Goal: Task Accomplishment & Management: Use online tool/utility

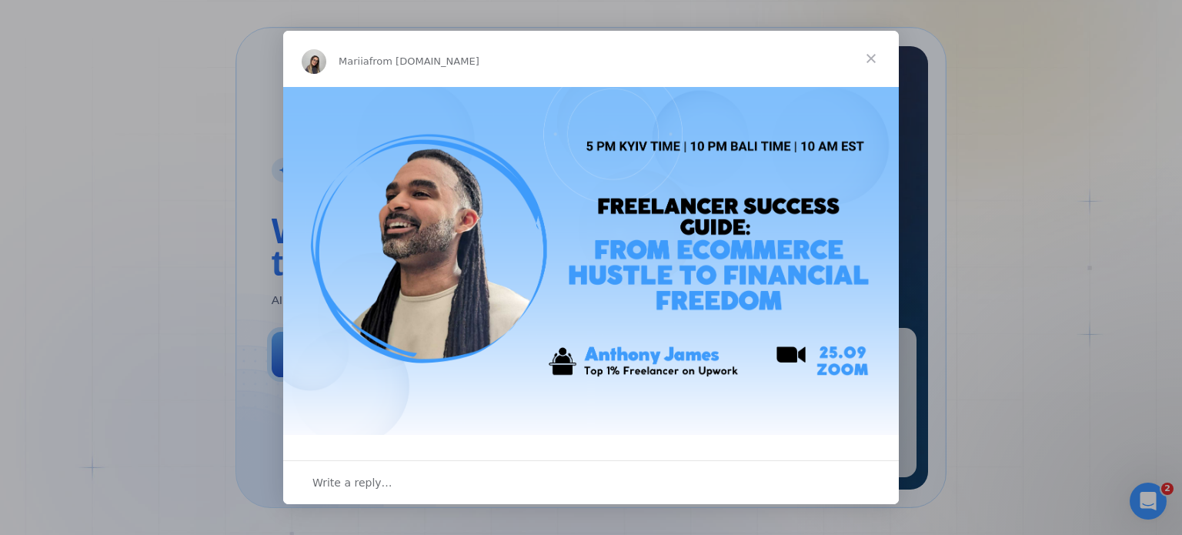
click at [856, 59] on span "Close" at bounding box center [871, 58] width 55 height 55
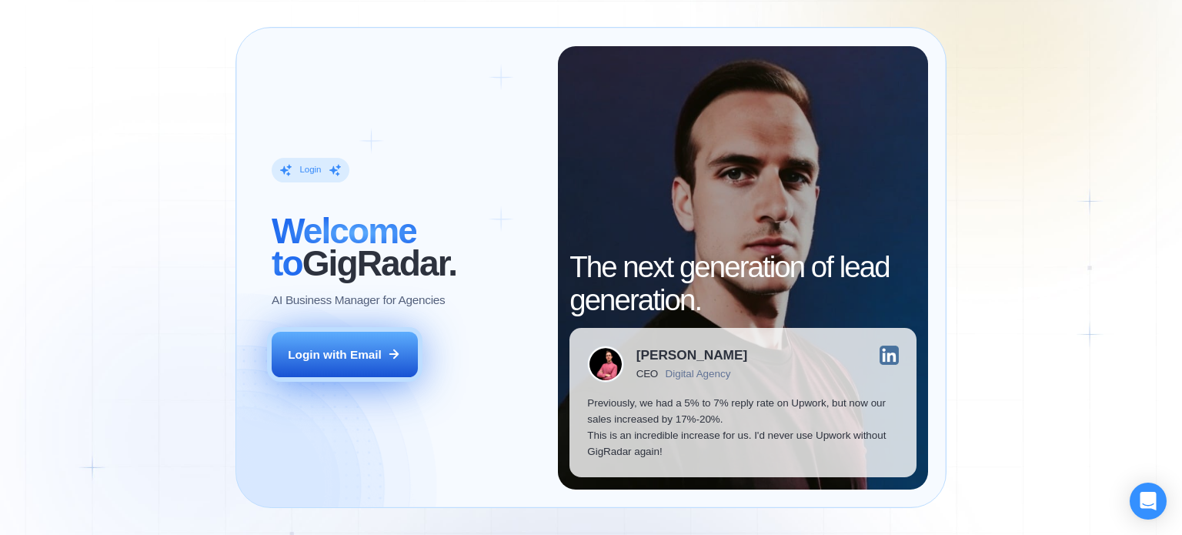
click at [367, 351] on div "Login with Email" at bounding box center [335, 354] width 94 height 16
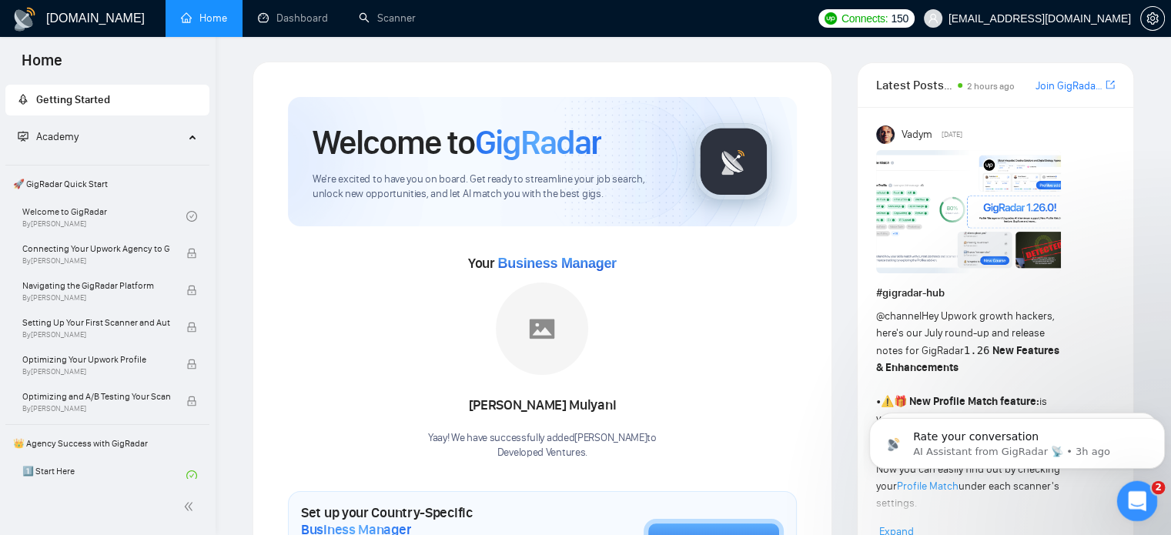
click at [1126, 491] on div "Open Intercom Messenger" at bounding box center [1134, 498] width 51 height 51
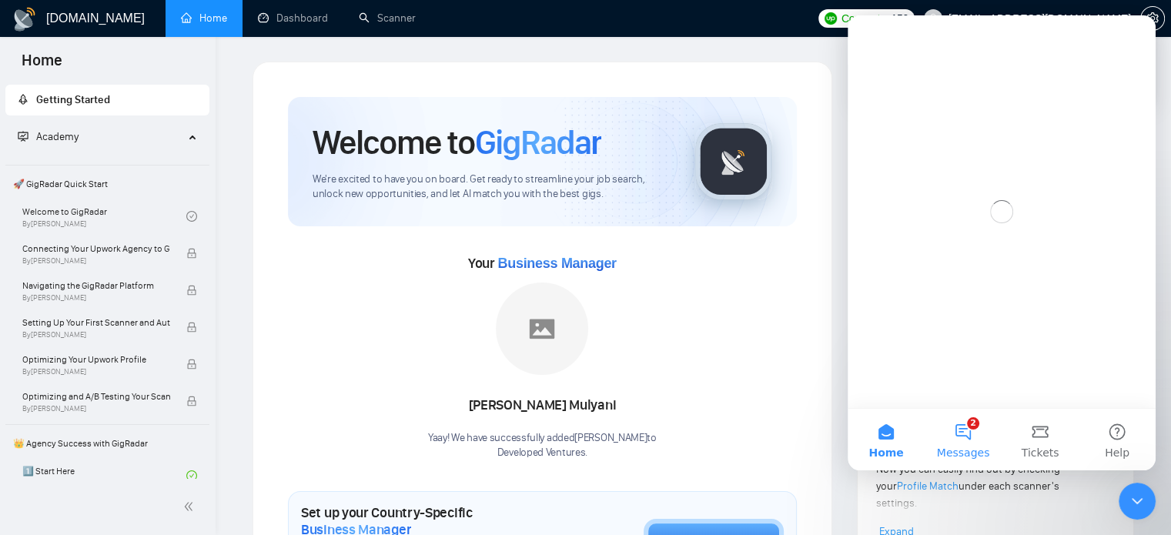
click at [969, 434] on button "2 Messages" at bounding box center [962, 440] width 77 height 62
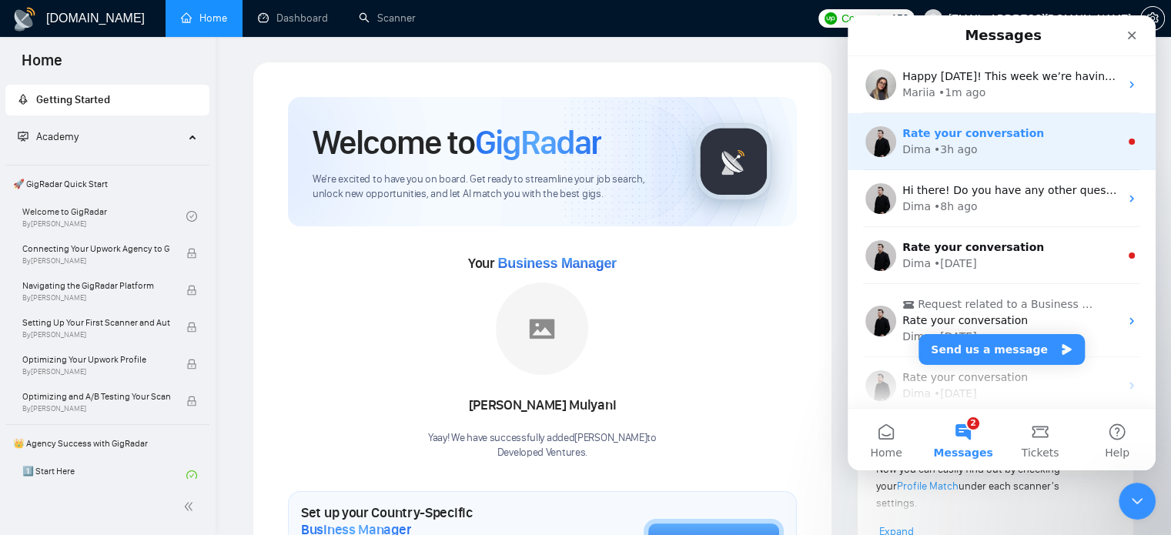
click at [1028, 141] on div "Rate your conversation" at bounding box center [1010, 133] width 217 height 16
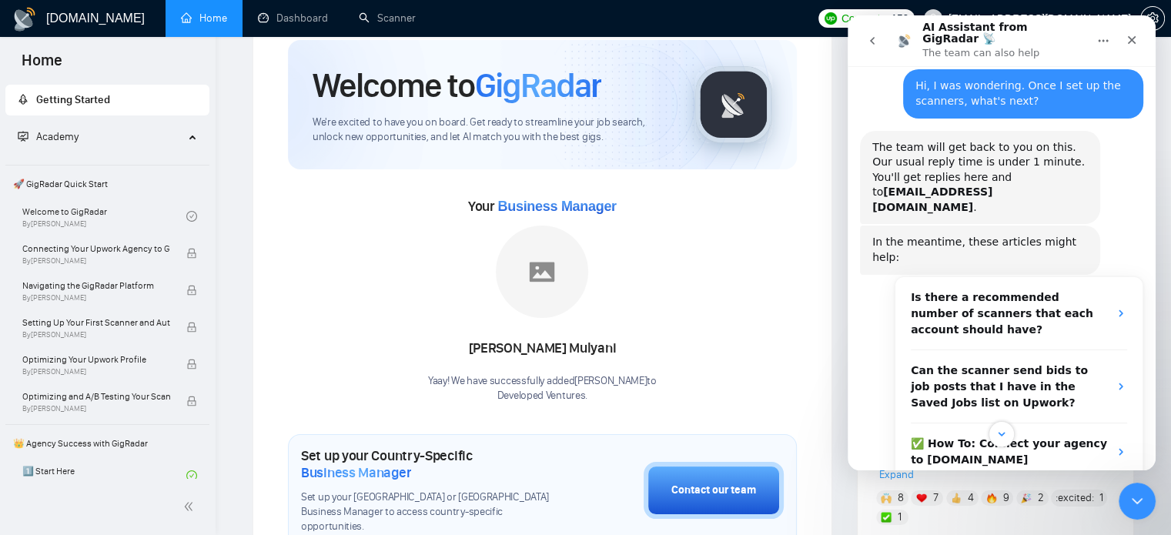
scroll to position [60, 0]
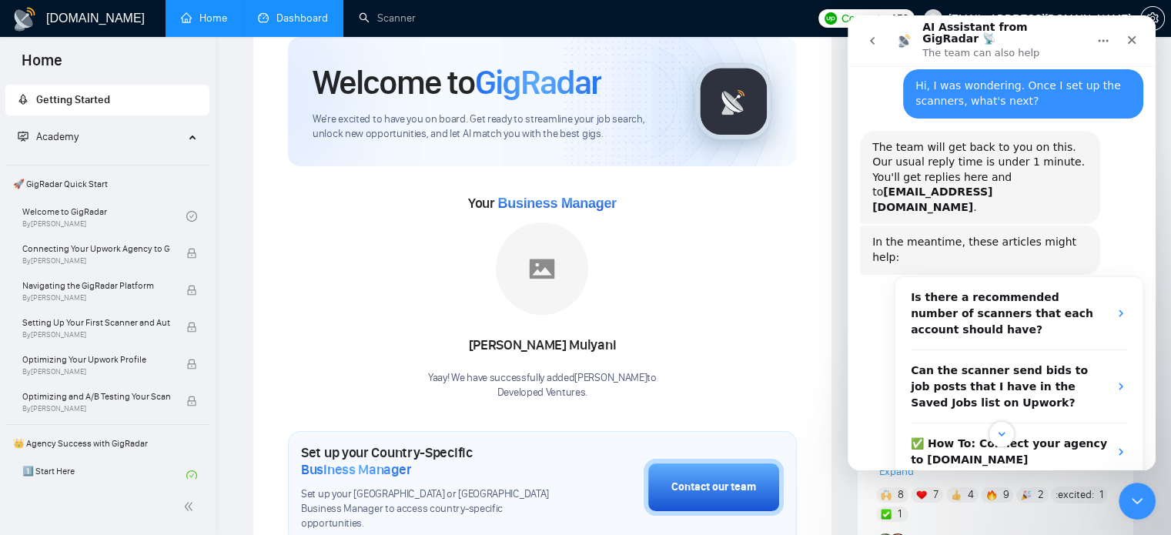
click at [276, 21] on link "Dashboard" at bounding box center [293, 18] width 70 height 13
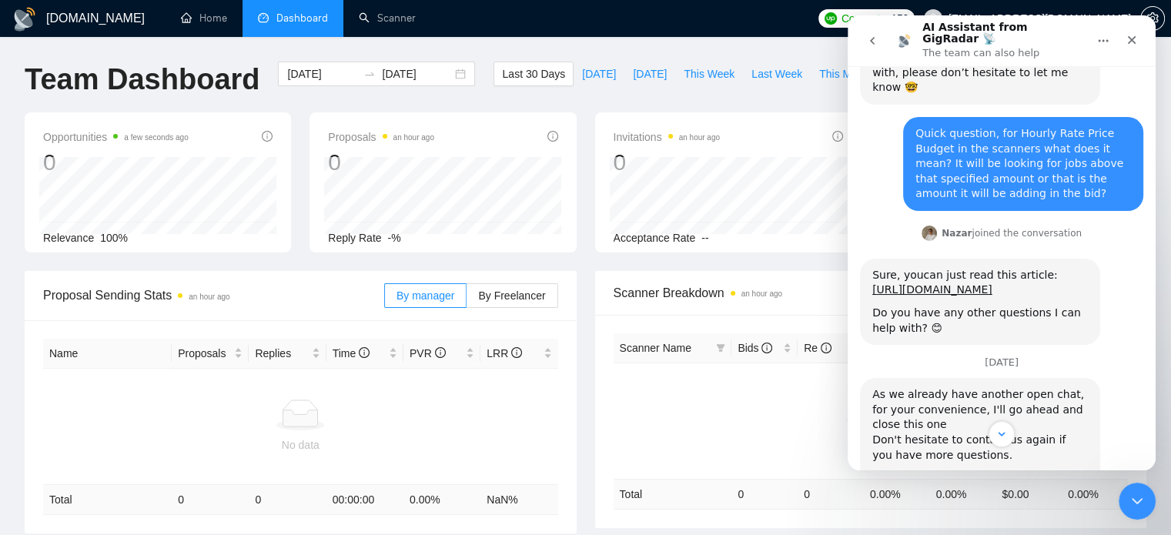
scroll to position [909, 0]
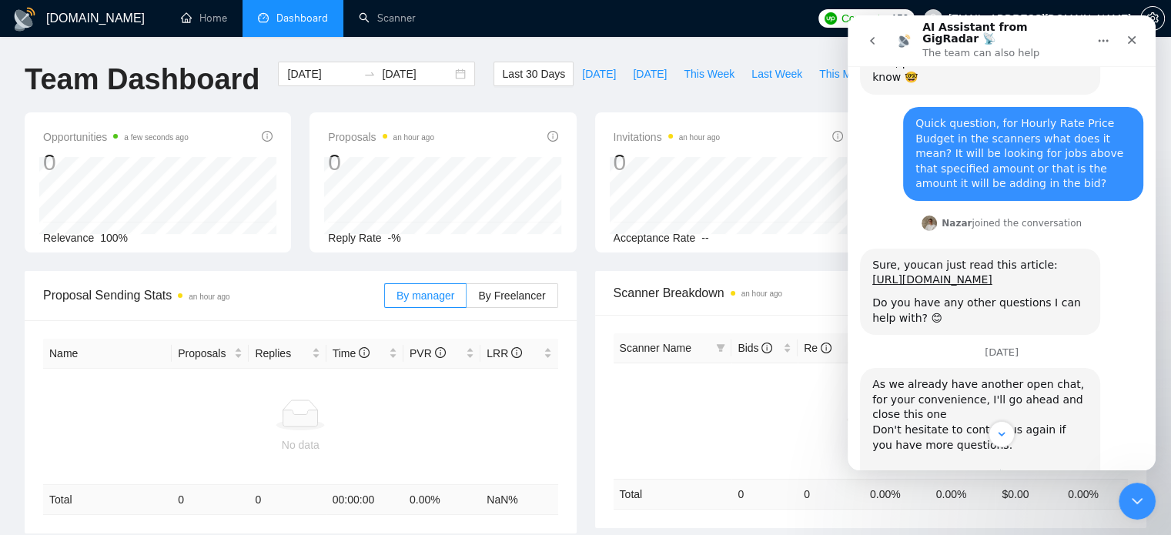
click at [977, 377] on div "As we already have another open chat, for your convenience, I'll go ahead and c…" at bounding box center [980, 429] width 216 height 105
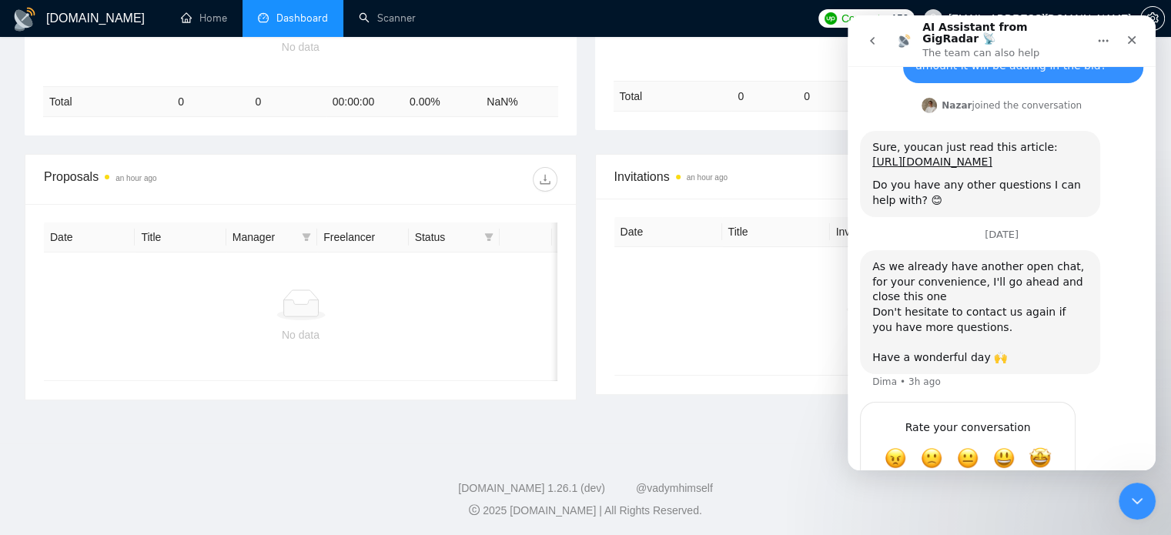
scroll to position [409, 0]
click at [1129, 34] on icon "Close" at bounding box center [1131, 40] width 12 height 12
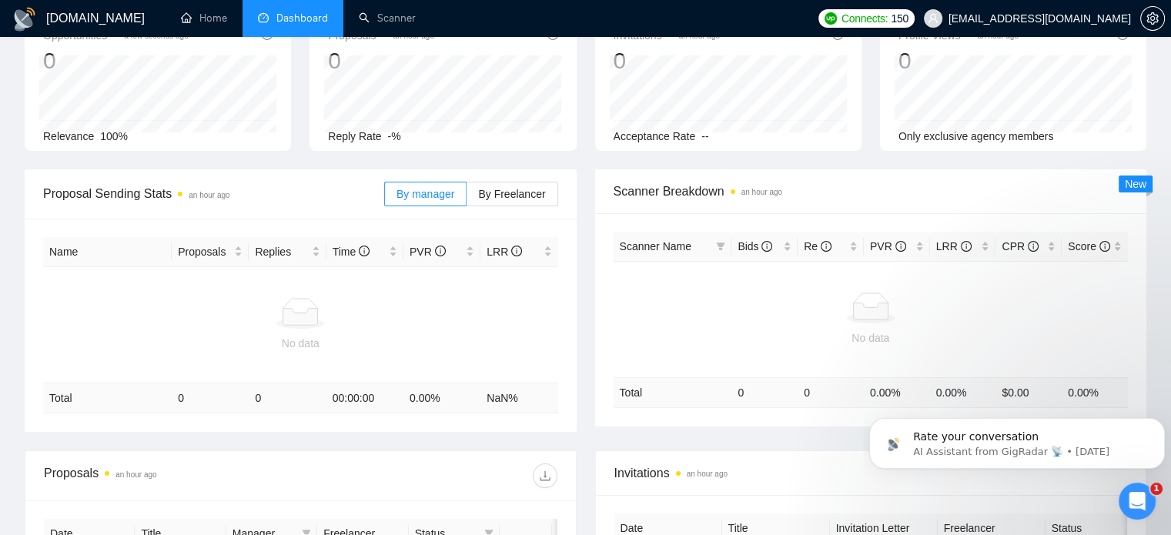
scroll to position [0, 0]
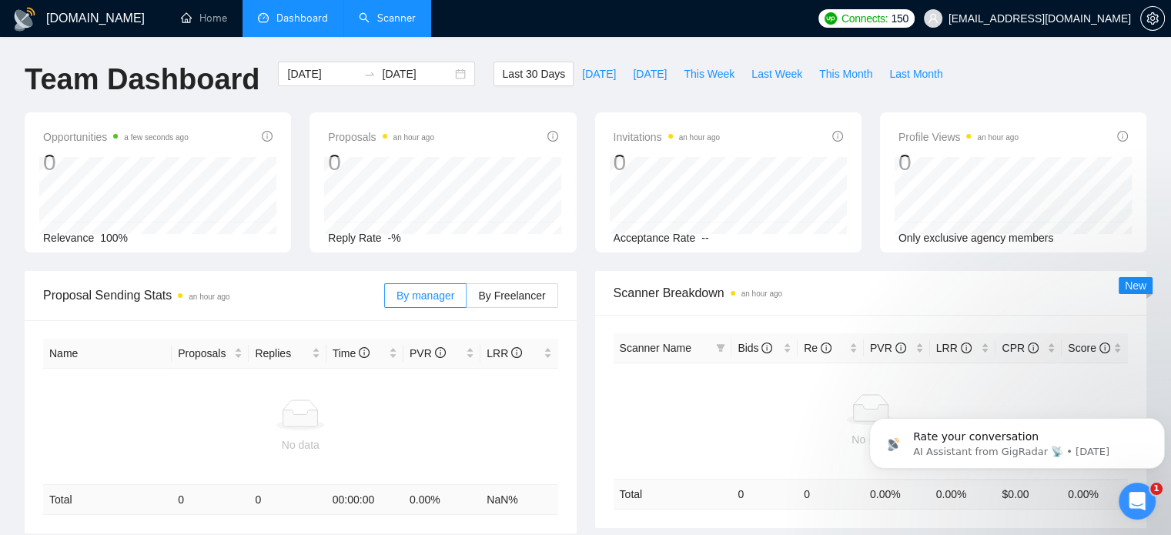
click at [366, 25] on link "Scanner" at bounding box center [387, 18] width 57 height 13
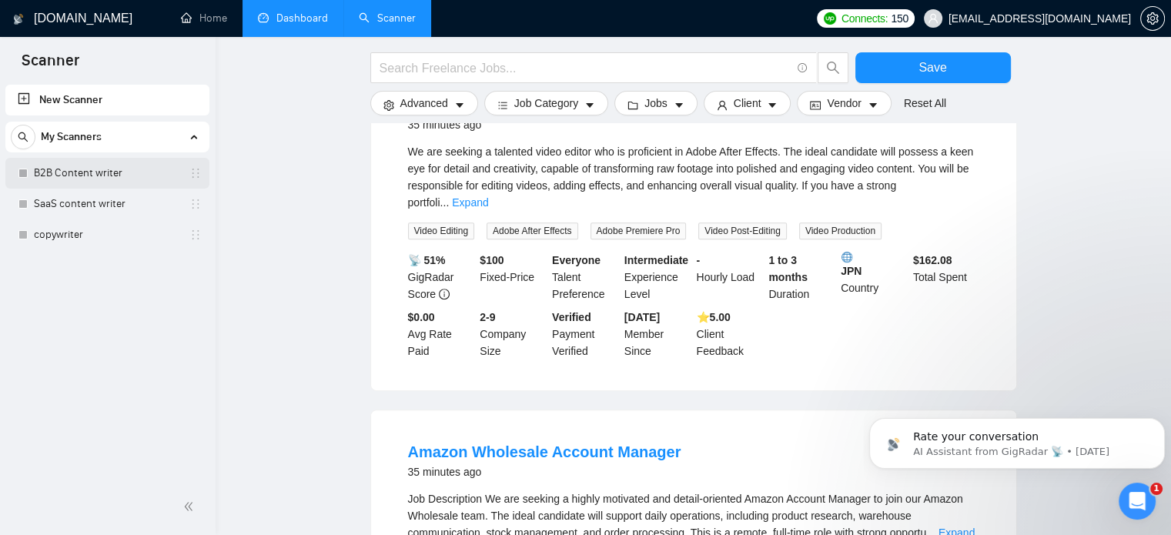
scroll to position [580, 0]
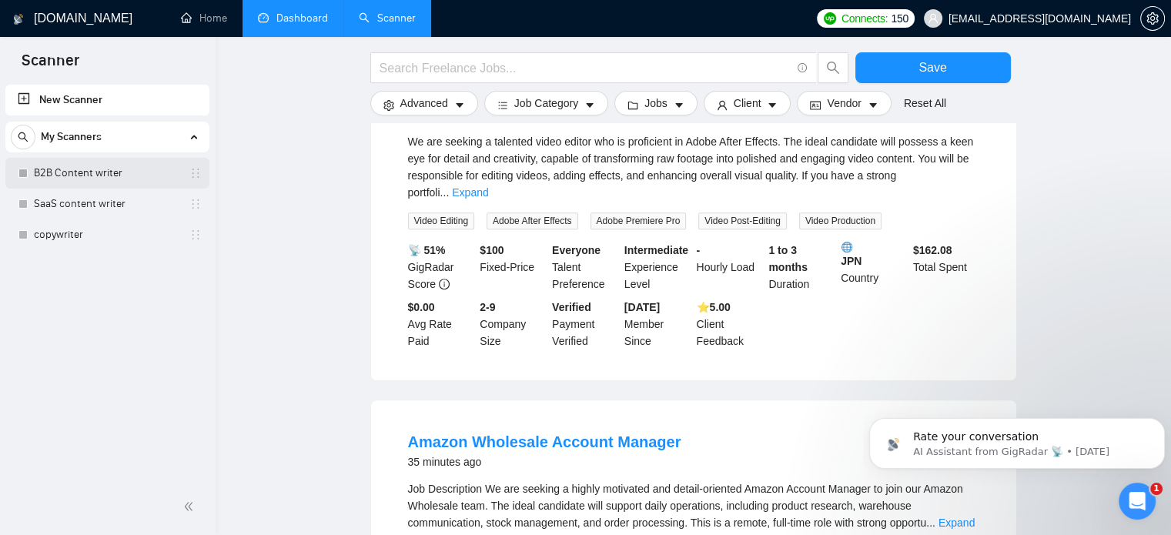
click at [85, 166] on link "B2B Content writer" at bounding box center [107, 173] width 146 height 31
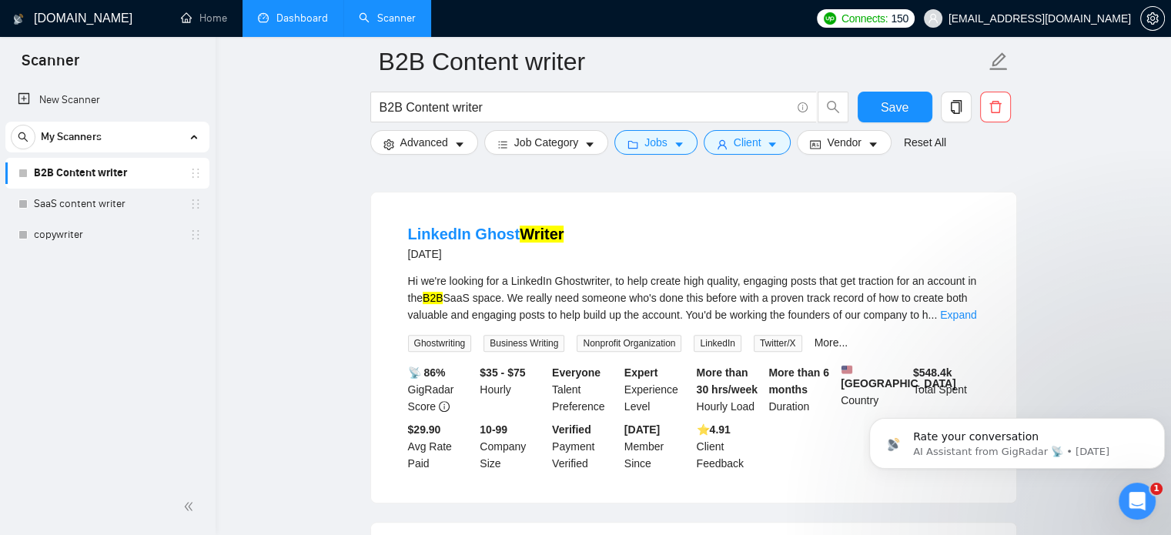
scroll to position [473, 0]
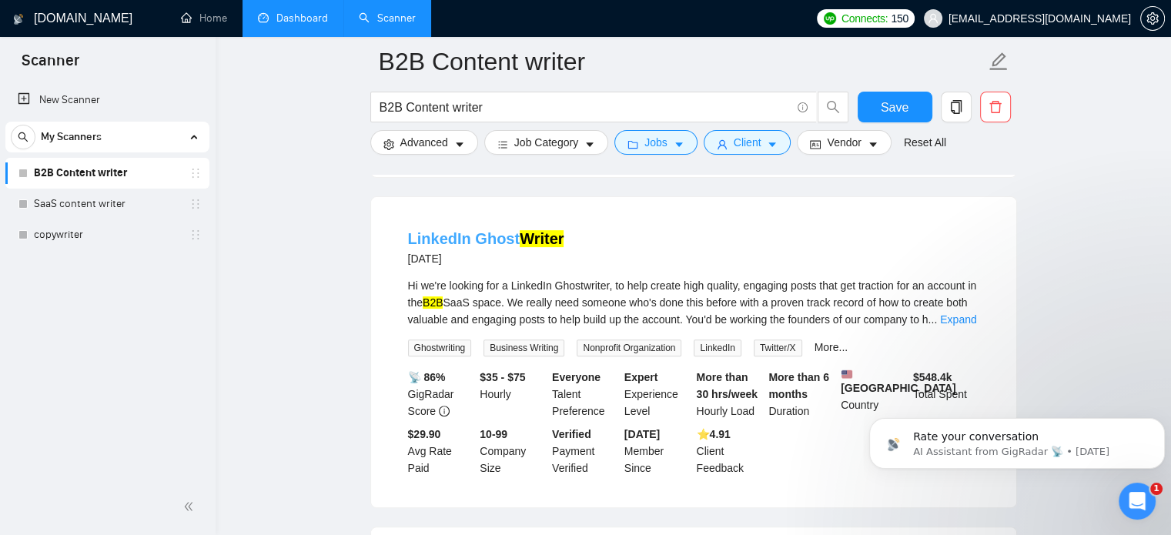
click at [474, 230] on link "LinkedIn Ghost Writer" at bounding box center [486, 238] width 156 height 17
